Goal: Information Seeking & Learning: Check status

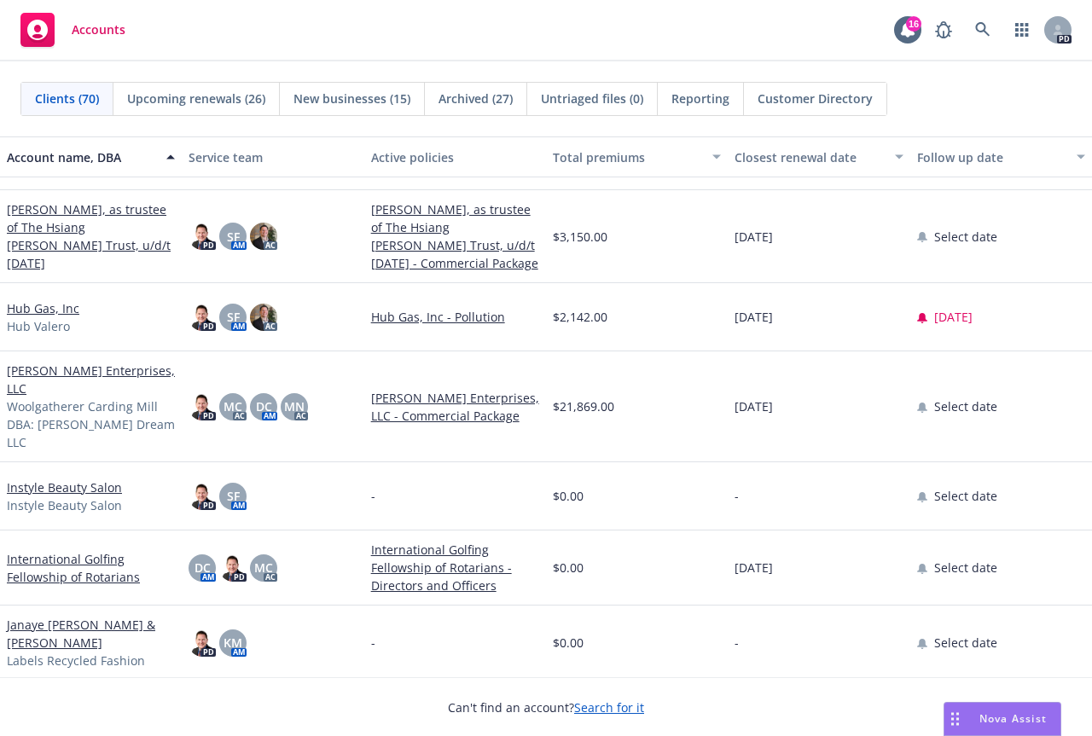
scroll to position [1962, 0]
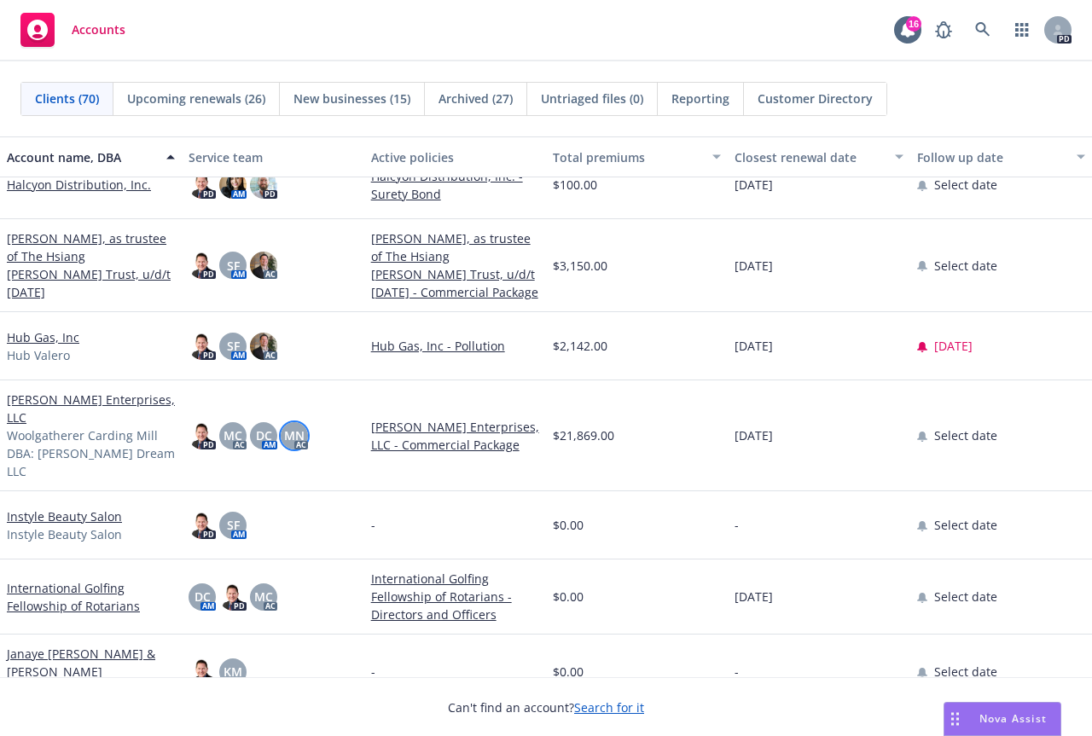
click at [293, 426] on span "MN" at bounding box center [294, 435] width 20 height 18
click at [229, 426] on span "MC" at bounding box center [232, 435] width 19 height 18
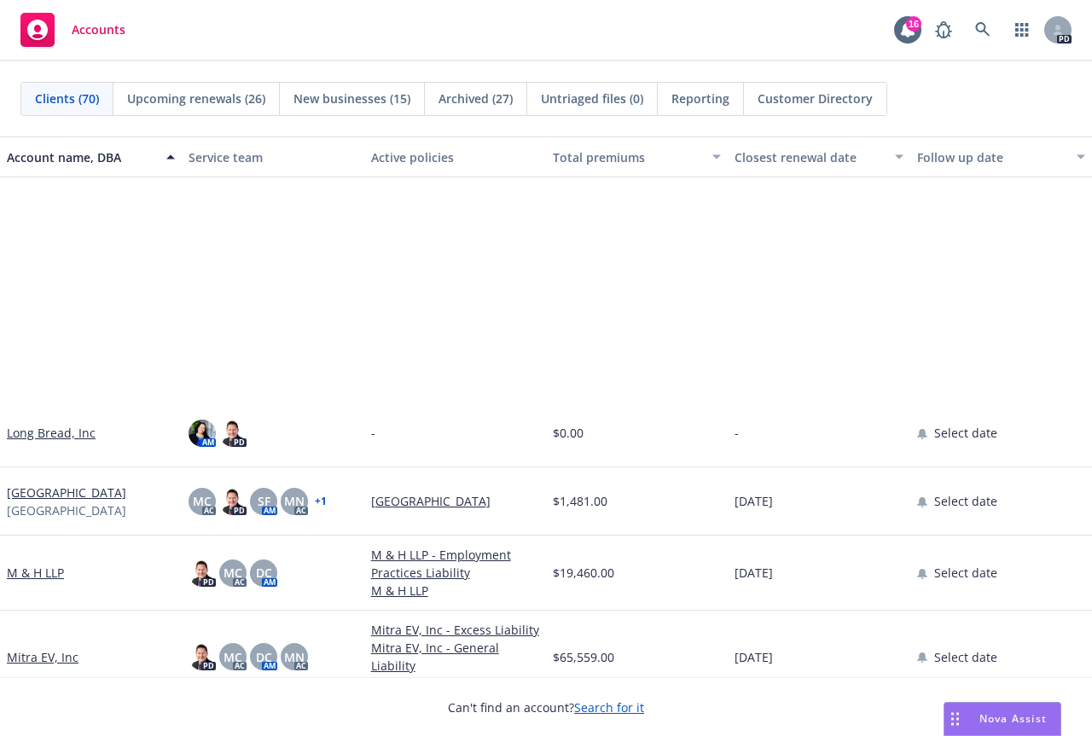
scroll to position [2985, 0]
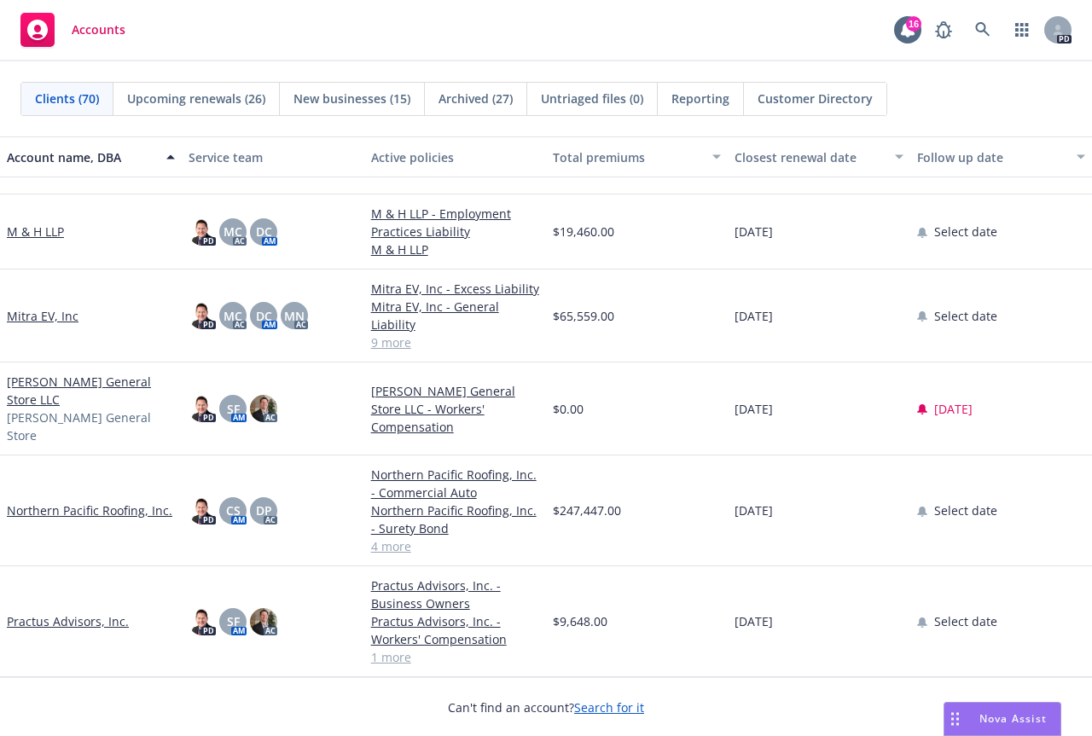
click at [89, 502] on link "Northern Pacific Roofing, Inc." at bounding box center [89, 511] width 165 height 18
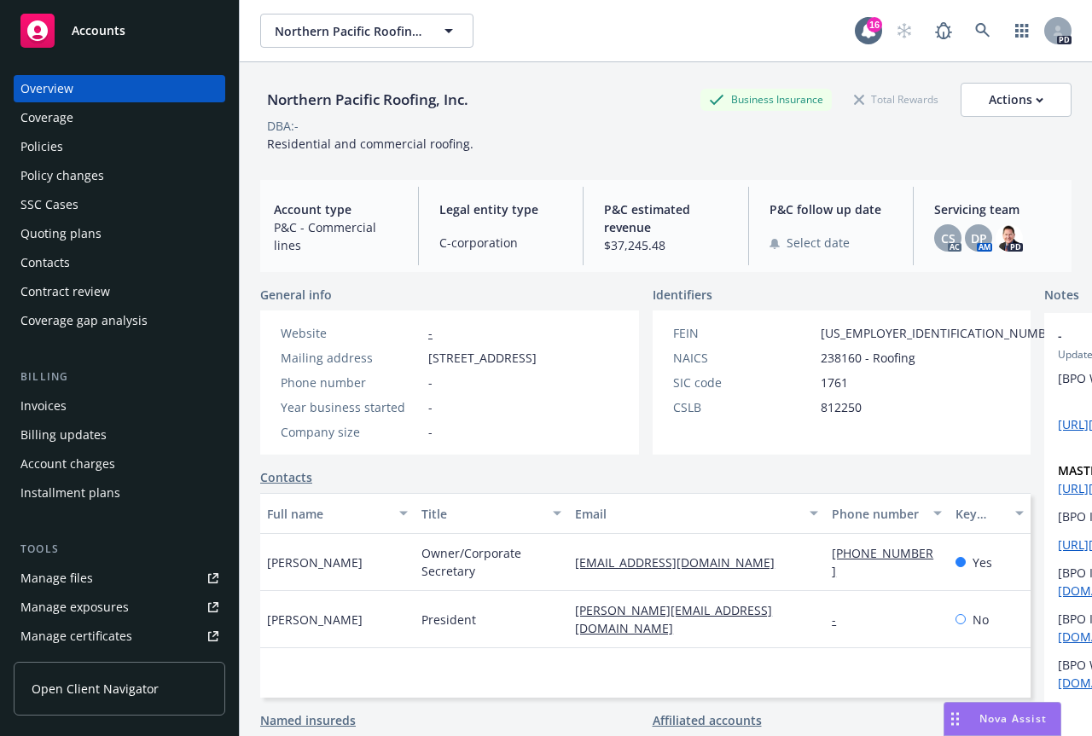
click at [50, 227] on div "Quoting plans" at bounding box center [60, 233] width 81 height 27
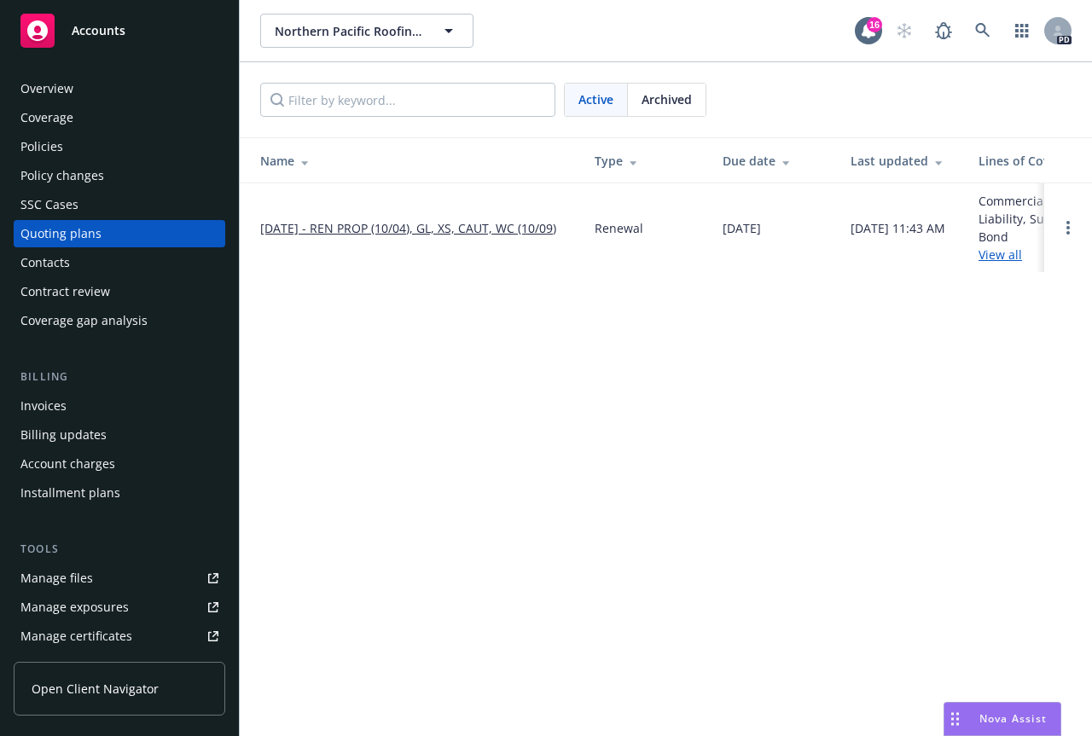
click at [44, 145] on div "Policies" at bounding box center [41, 146] width 43 height 27
